Goal: Transaction & Acquisition: Purchase product/service

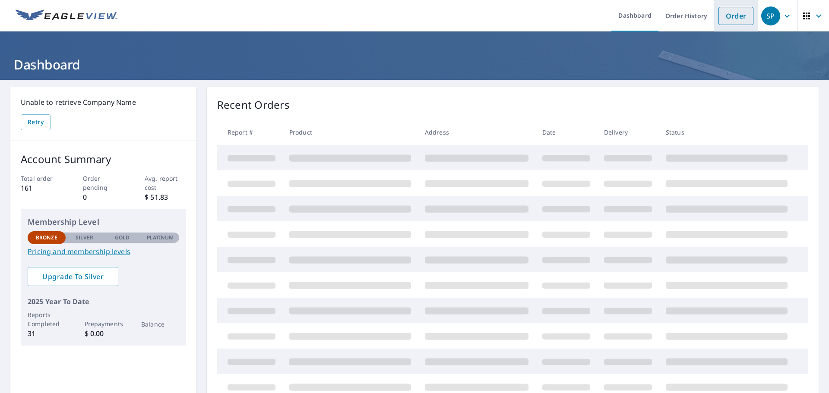
click at [724, 17] on link "Order" at bounding box center [735, 16] width 35 height 18
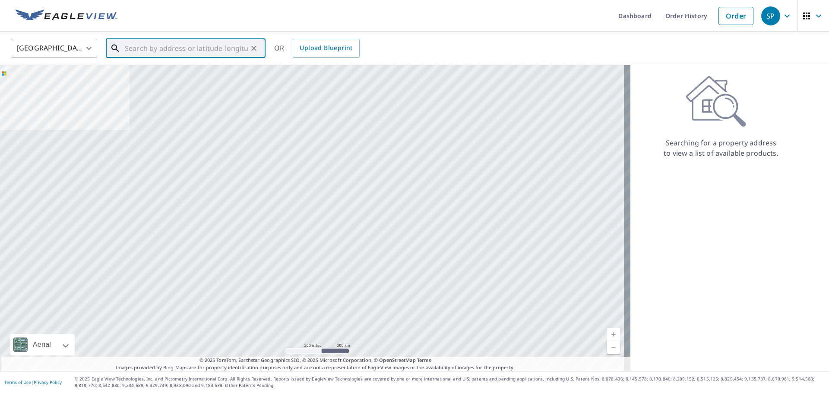
click at [180, 48] on input "text" at bounding box center [186, 48] width 123 height 24
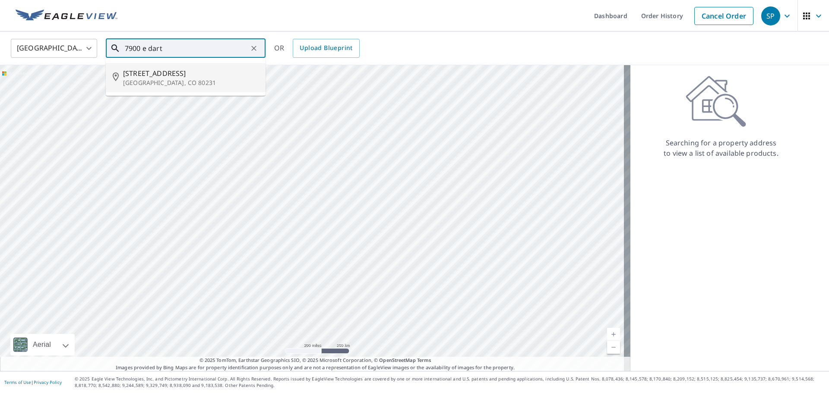
click at [191, 74] on span "[STREET_ADDRESS]" at bounding box center [191, 73] width 136 height 10
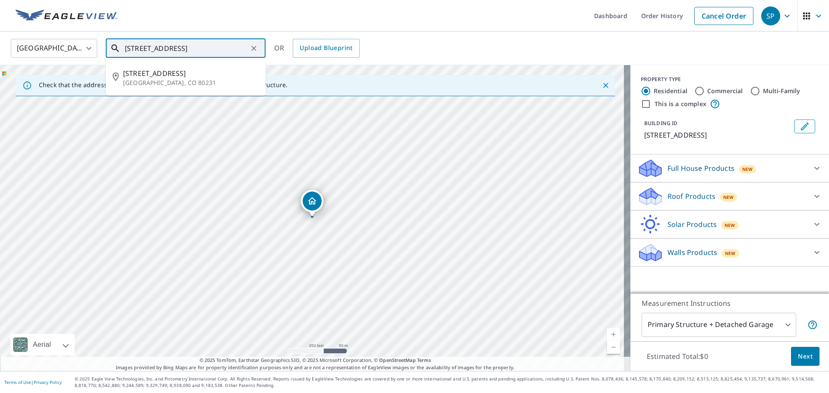
scroll to position [0, 11]
drag, startPoint x: 138, startPoint y: 45, endPoint x: 246, endPoint y: 45, distance: 107.9
click at [246, 45] on input "[STREET_ADDRESS]" at bounding box center [186, 48] width 123 height 24
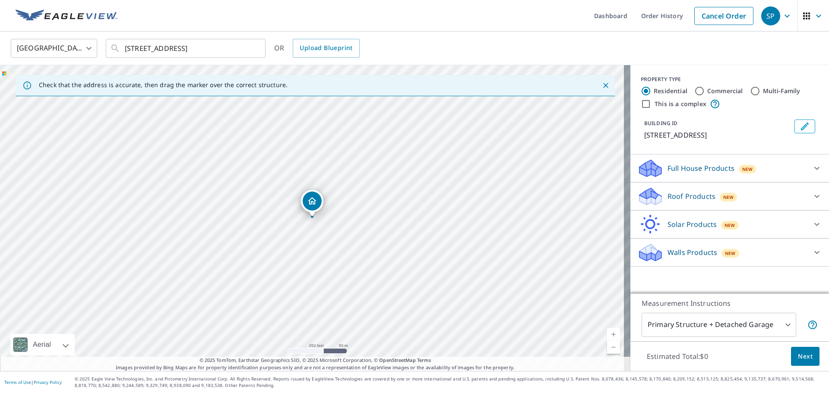
scroll to position [0, 0]
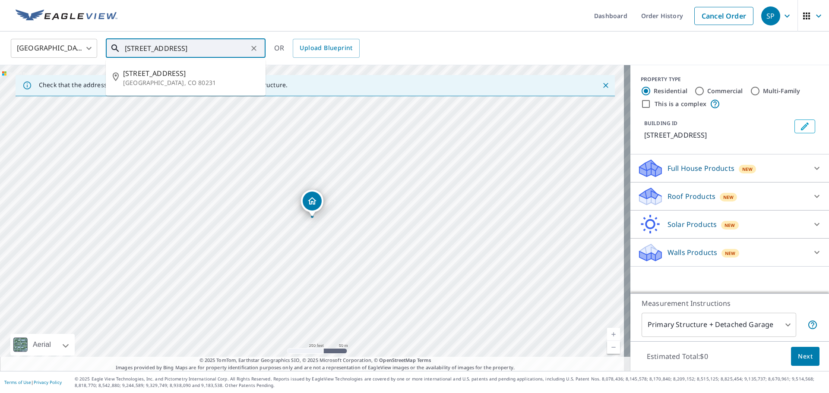
click at [198, 47] on input "[STREET_ADDRESS]" at bounding box center [186, 48] width 123 height 24
type input "[STREET_ADDRESS]"
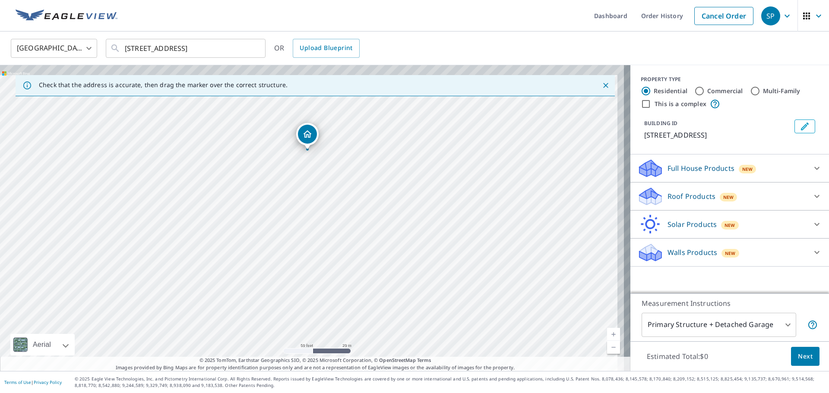
drag, startPoint x: 312, startPoint y: 187, endPoint x: 298, endPoint y: 219, distance: 34.4
click at [298, 218] on div "[STREET_ADDRESS]" at bounding box center [315, 218] width 630 height 306
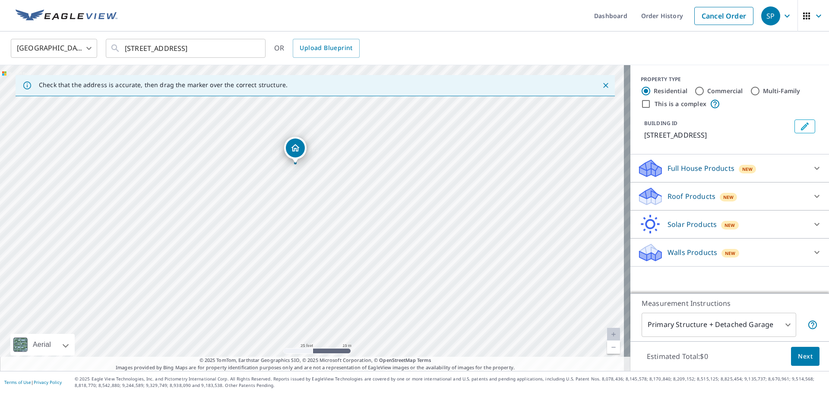
drag, startPoint x: 305, startPoint y: 170, endPoint x: 302, endPoint y: 211, distance: 40.7
click at [302, 211] on div "[STREET_ADDRESS]" at bounding box center [315, 218] width 630 height 306
click at [681, 196] on p "Roof Products" at bounding box center [691, 196] width 48 height 10
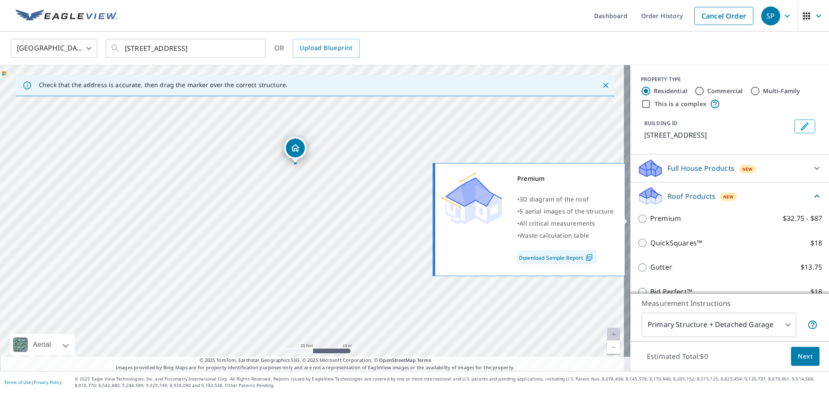
click at [637, 217] on input "Premium $32.75 - $87" at bounding box center [643, 219] width 13 height 10
checkbox input "true"
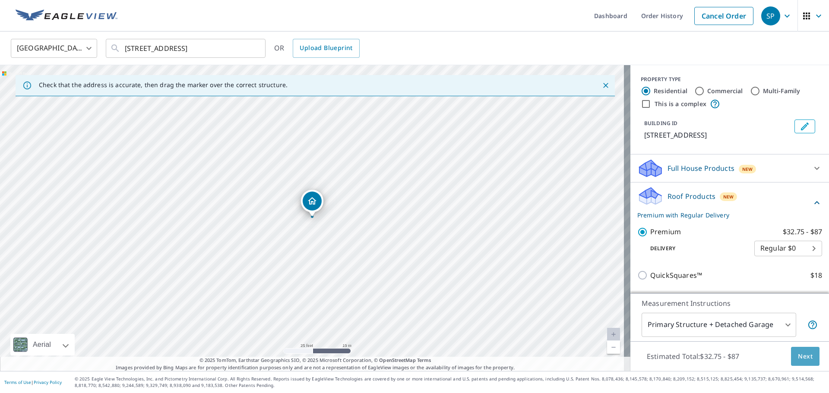
click at [798, 357] on span "Next" at bounding box center [805, 356] width 15 height 11
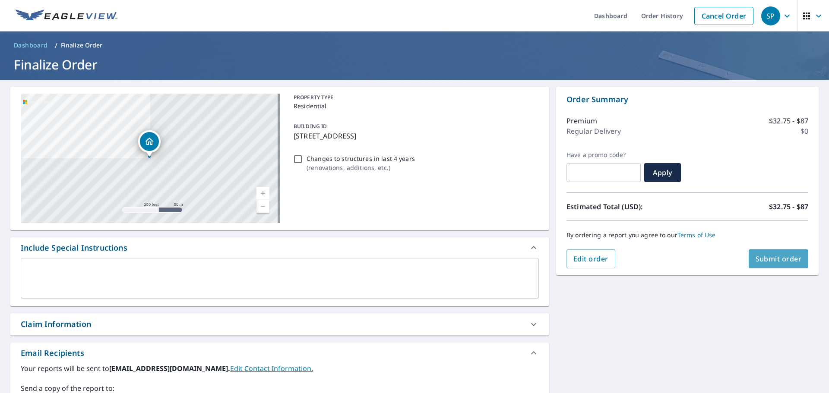
click at [760, 258] on span "Submit order" at bounding box center [778, 258] width 46 height 9
